Goal: Task Accomplishment & Management: Use online tool/utility

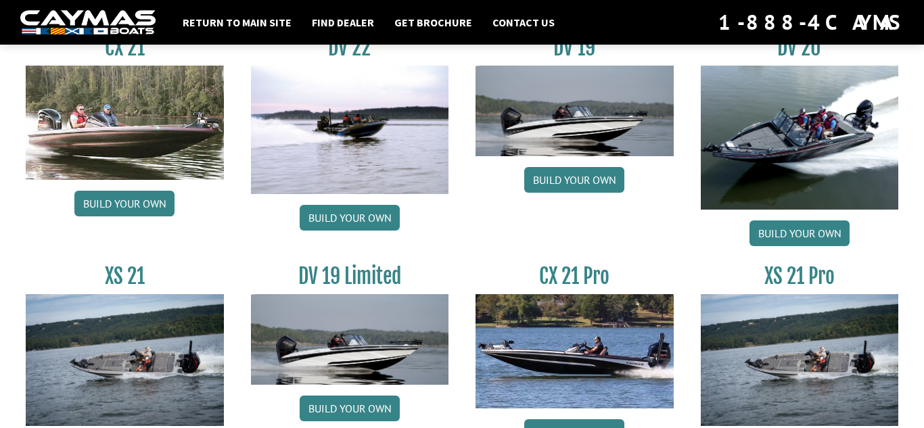
scroll to position [1633, 0]
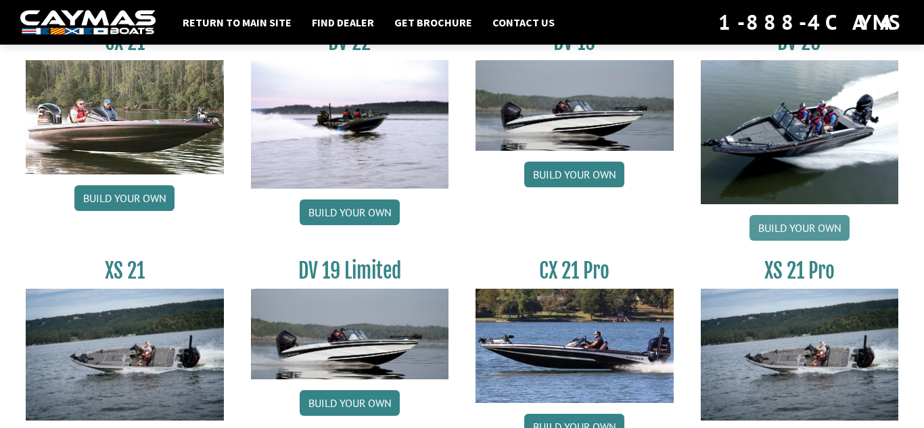
click at [813, 231] on link "Build your own" at bounding box center [800, 228] width 100 height 26
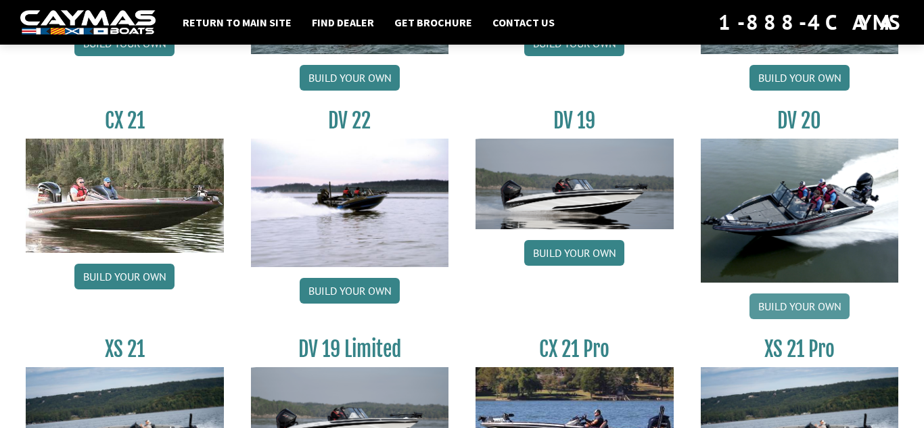
scroll to position [1553, 0]
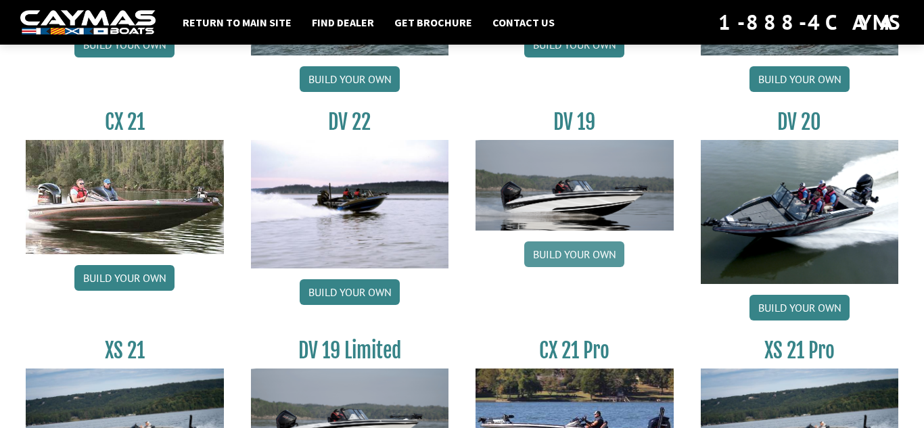
click at [587, 260] on link "Build your own" at bounding box center [574, 255] width 100 height 26
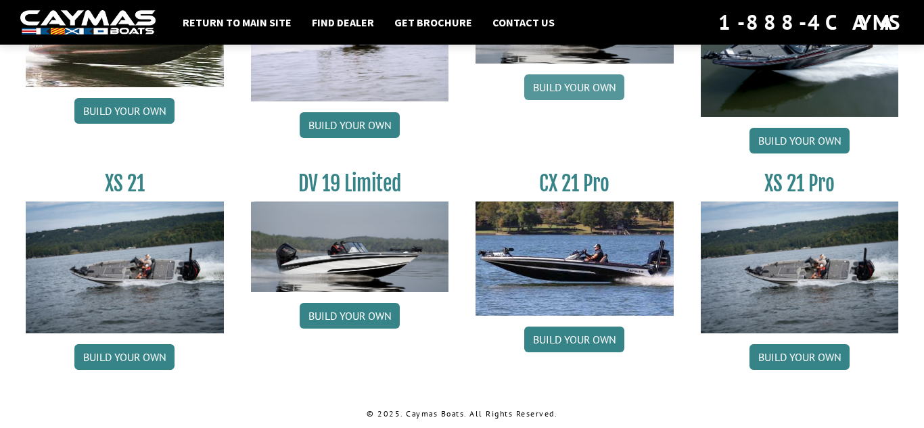
scroll to position [1719, 0]
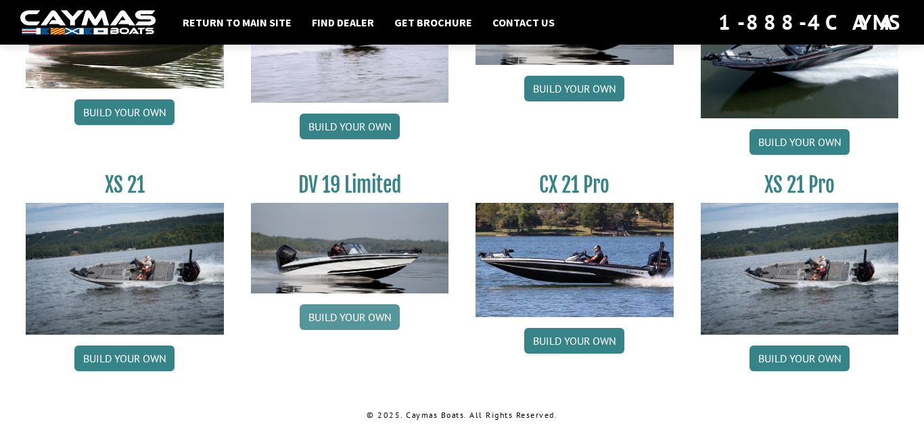
click at [362, 324] on link "Build your own" at bounding box center [350, 317] width 100 height 26
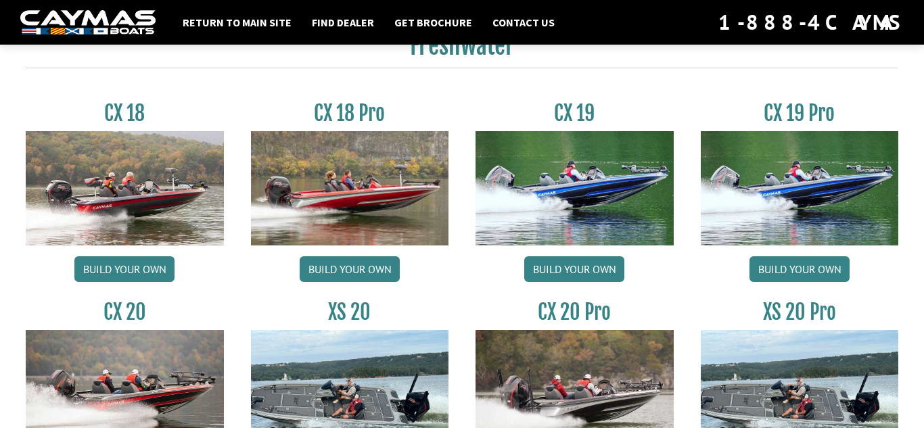
scroll to position [1127, 0]
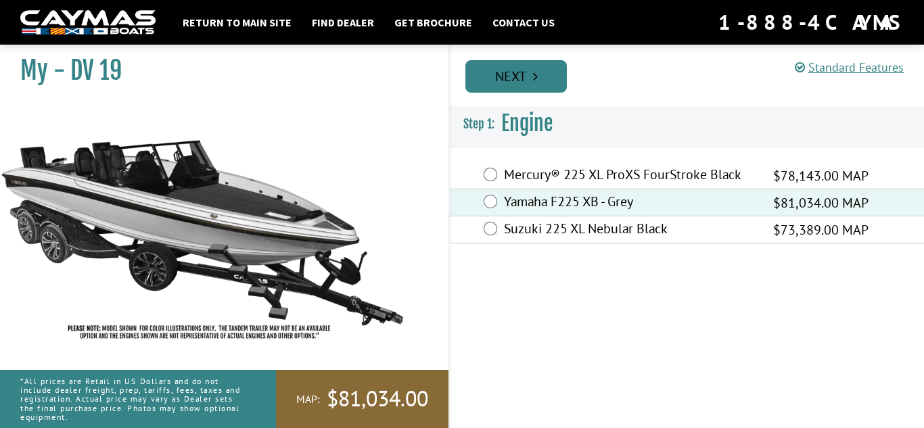
click at [547, 81] on link "Next" at bounding box center [516, 76] width 101 height 32
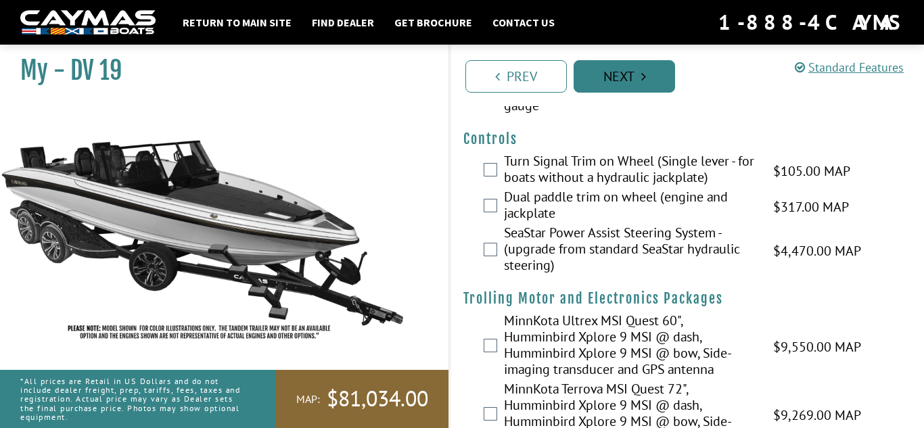
scroll to position [154, 0]
click at [645, 89] on link "Next" at bounding box center [624, 76] width 101 height 32
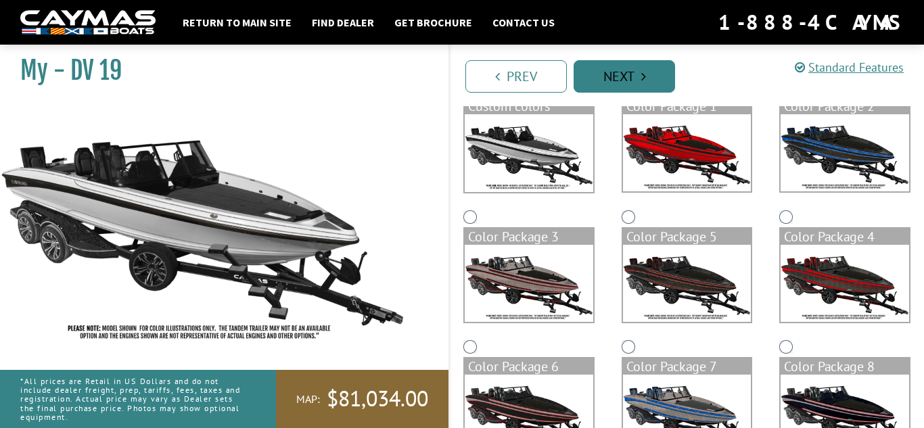
scroll to position [145, 0]
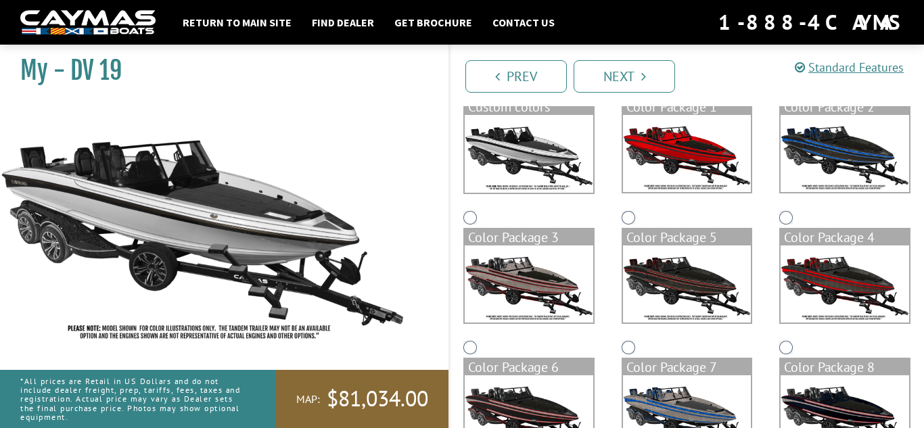
click at [715, 158] on img at bounding box center [687, 153] width 129 height 77
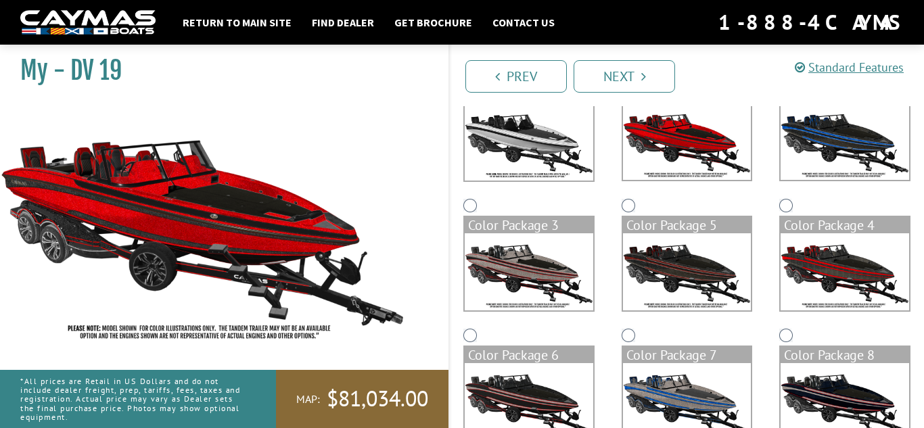
scroll to position [175, 0]
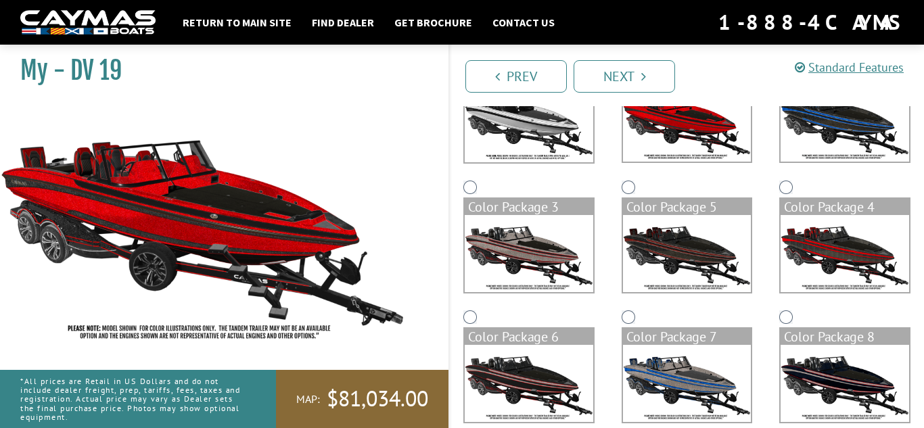
click at [691, 259] on img at bounding box center [687, 253] width 129 height 77
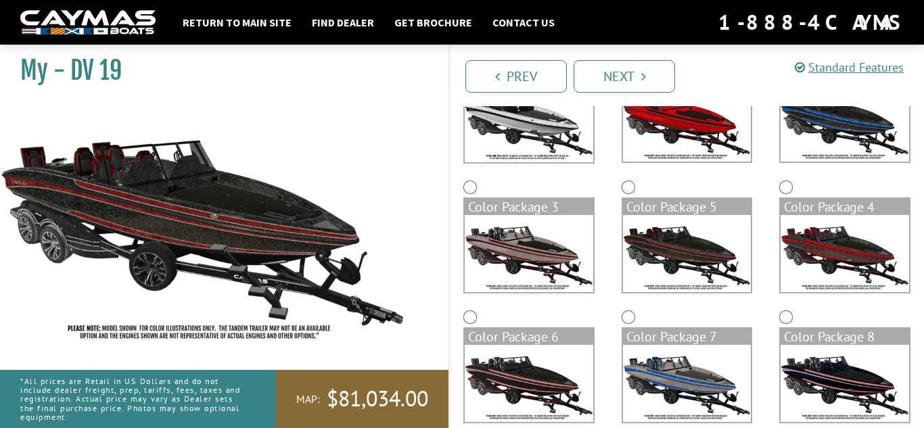
click at [548, 381] on img at bounding box center [529, 383] width 129 height 77
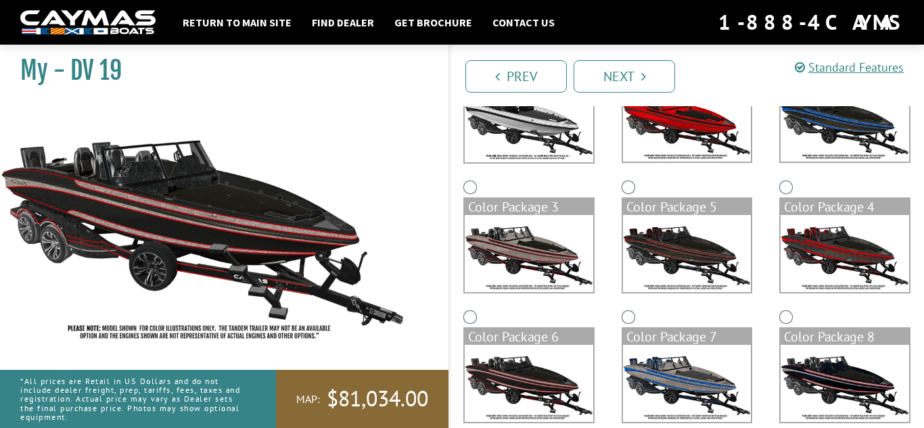
click at [555, 263] on img at bounding box center [529, 253] width 129 height 77
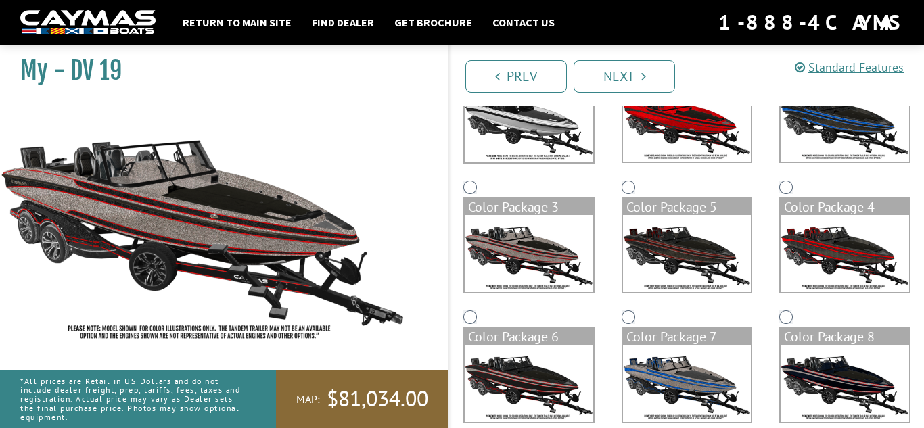
click at [703, 138] on img at bounding box center [687, 123] width 129 height 77
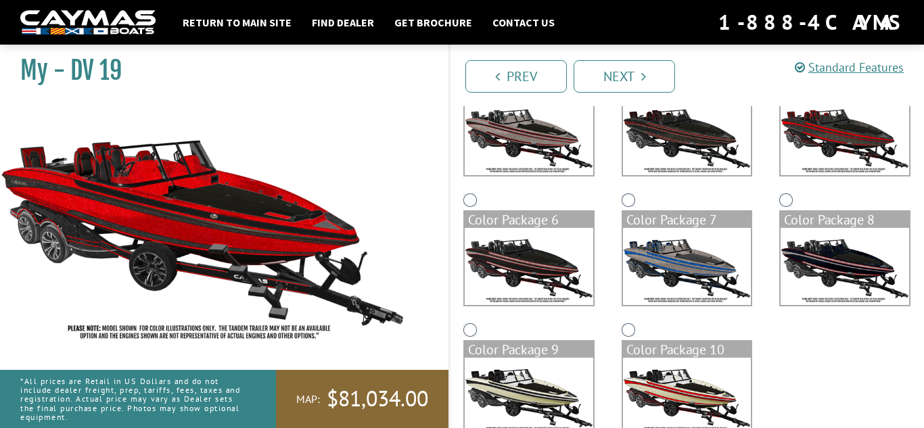
scroll to position [326, 0]
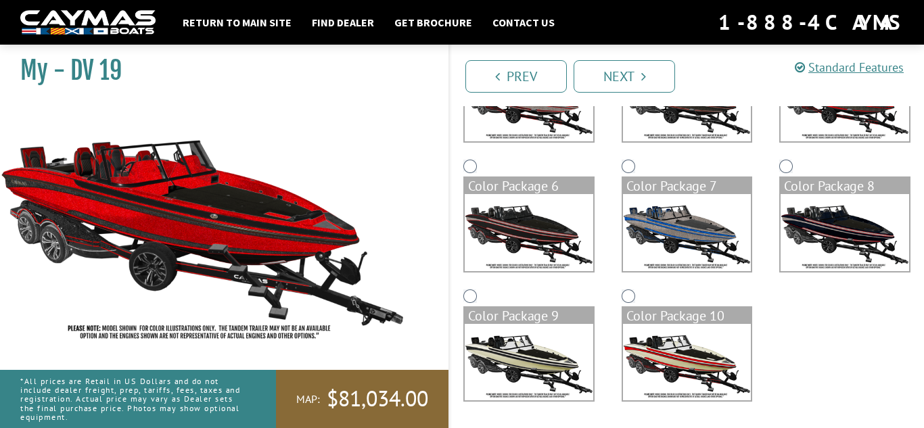
click at [513, 366] on img at bounding box center [529, 362] width 129 height 77
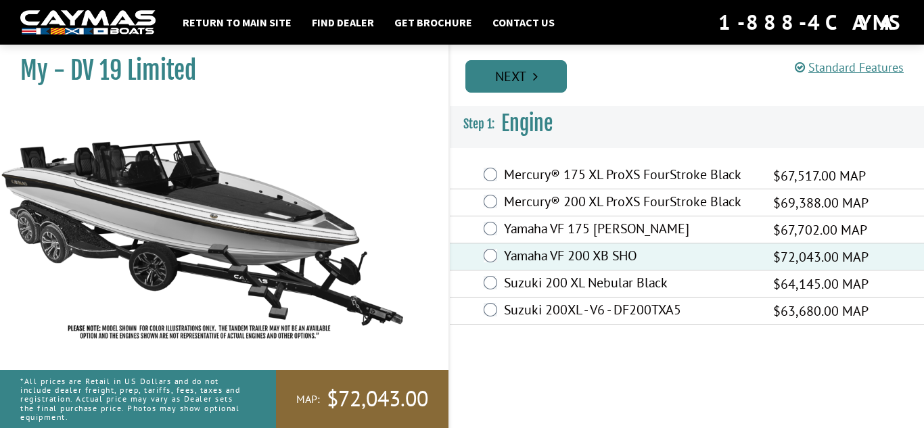
click at [547, 76] on link "Next" at bounding box center [516, 76] width 101 height 32
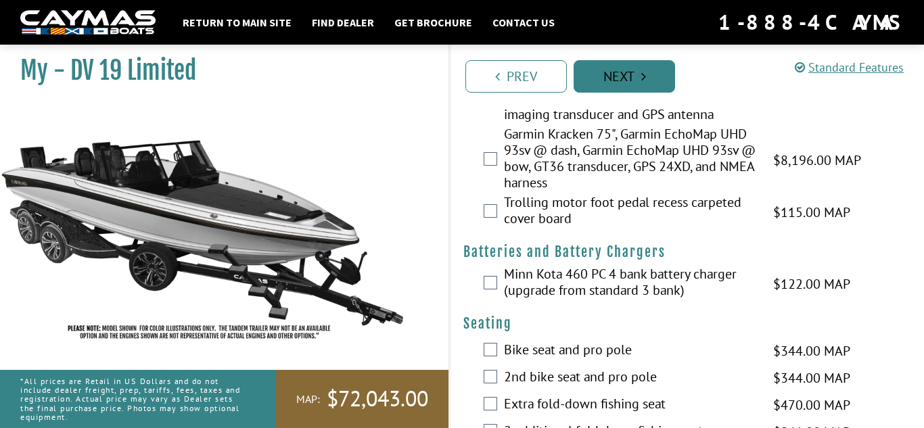
scroll to position [262, 0]
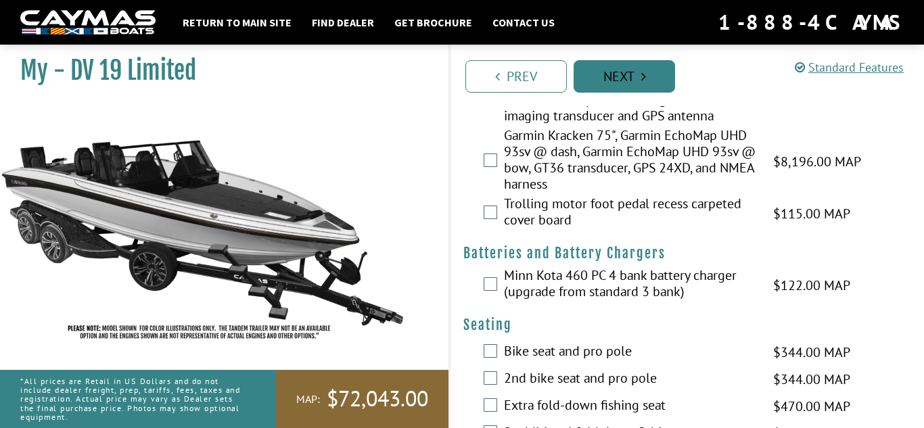
click at [634, 83] on link "Next" at bounding box center [624, 76] width 101 height 32
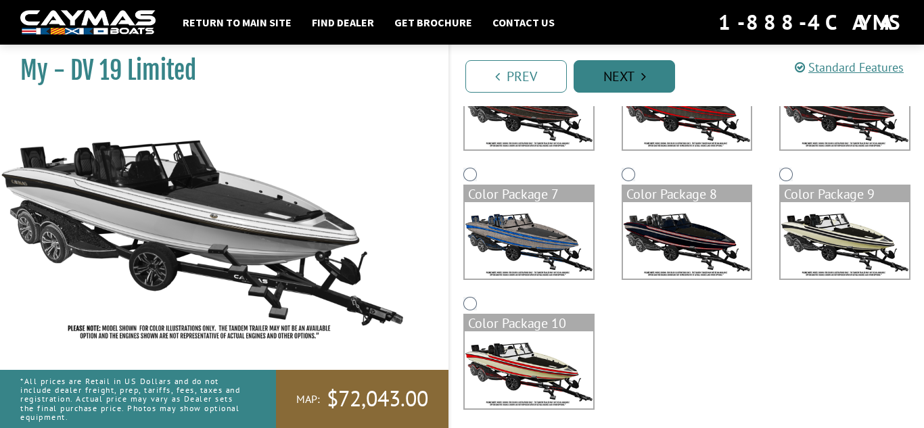
scroll to position [296, 0]
